Goal: Find specific page/section: Find specific page/section

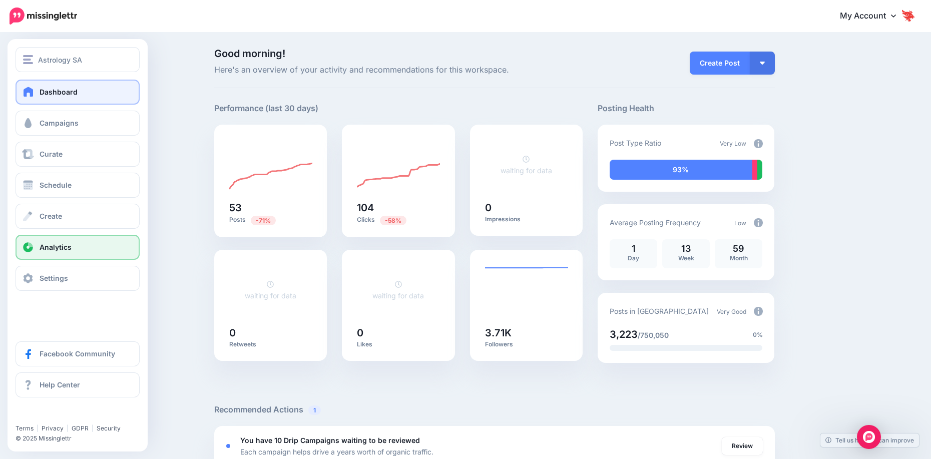
click at [30, 257] on link "Analytics" at bounding box center [78, 247] width 124 height 25
click at [37, 252] on link "Analytics" at bounding box center [78, 247] width 124 height 25
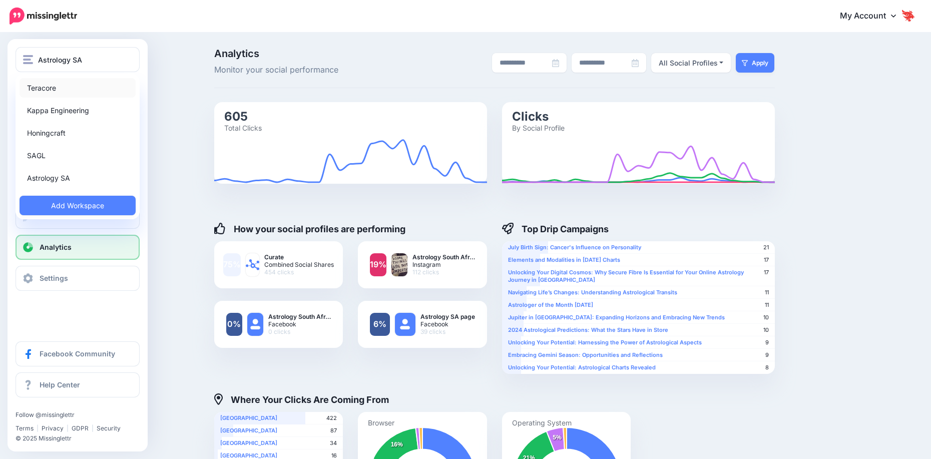
click at [84, 88] on link "Teracore" at bounding box center [78, 88] width 116 height 20
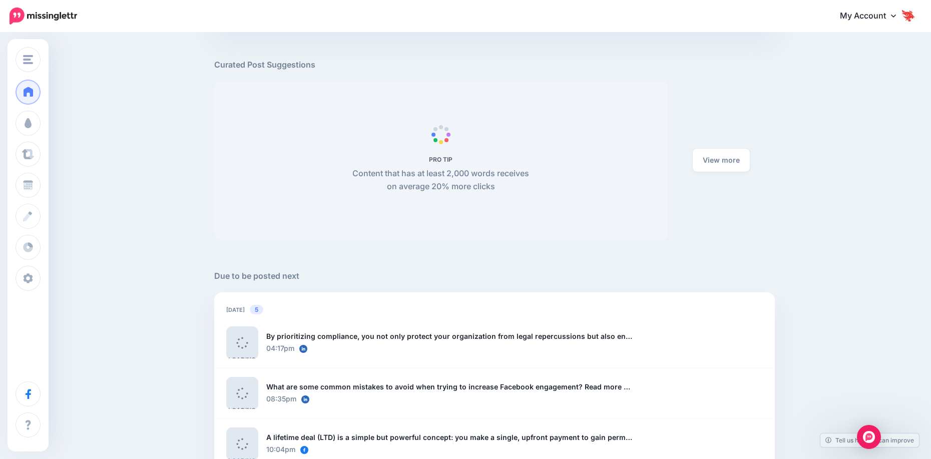
scroll to position [601, 0]
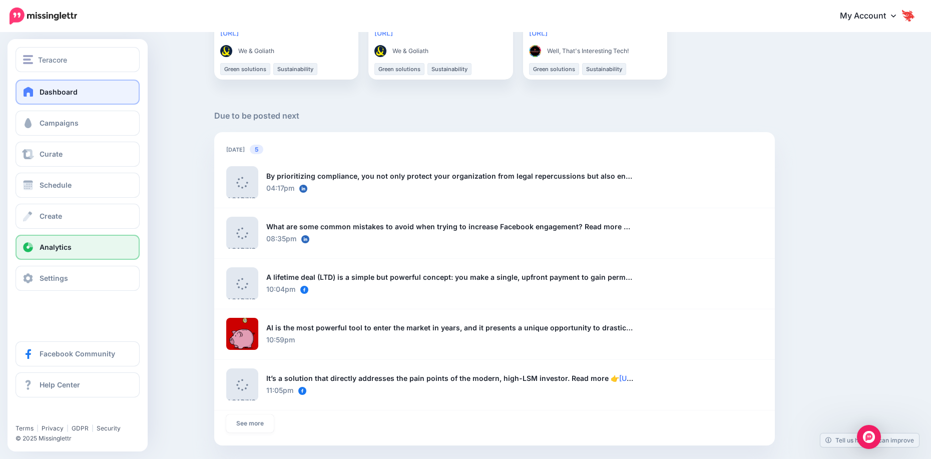
click at [55, 249] on span "Analytics" at bounding box center [56, 247] width 32 height 9
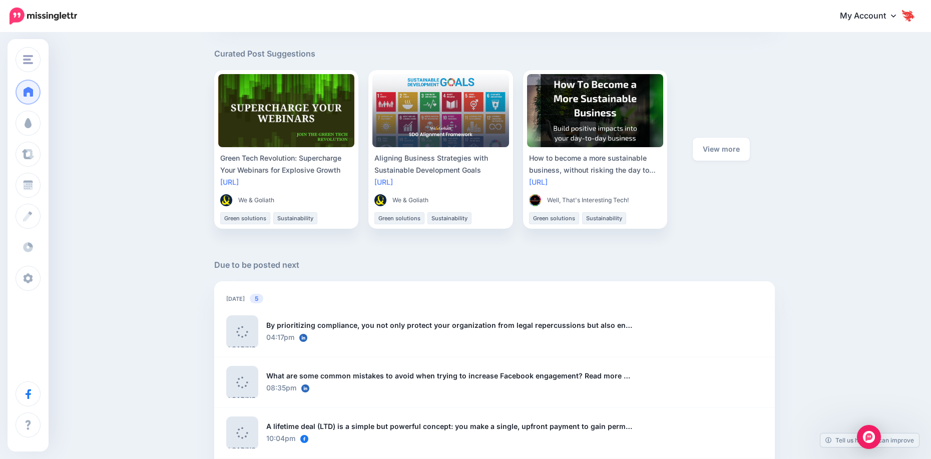
scroll to position [451, 0]
